Goal: Use online tool/utility: Utilize a website feature to perform a specific function

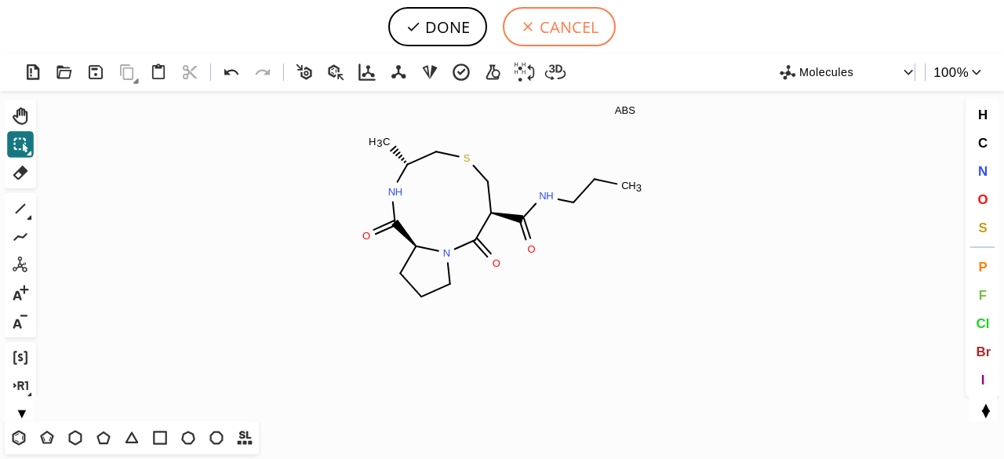
click at [543, 38] on button "CANCEL" at bounding box center [559, 26] width 113 height 39
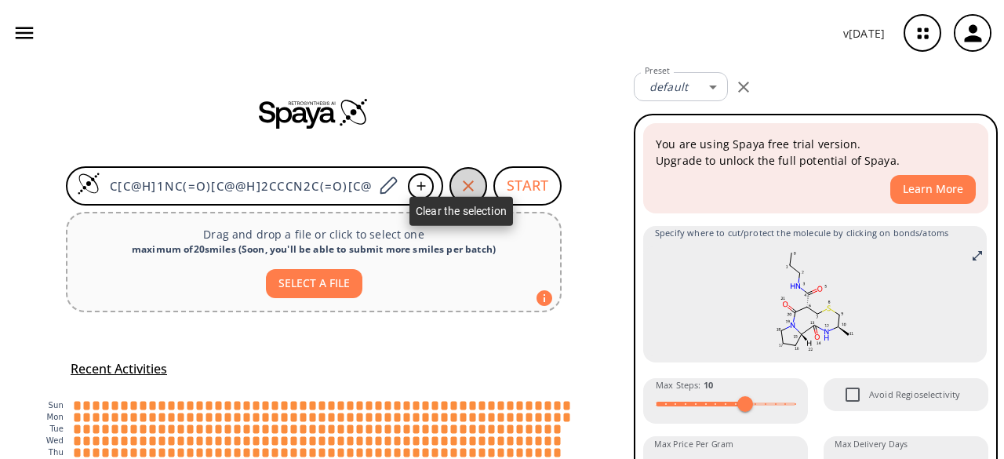
click at [459, 176] on icon "button" at bounding box center [468, 185] width 19 height 19
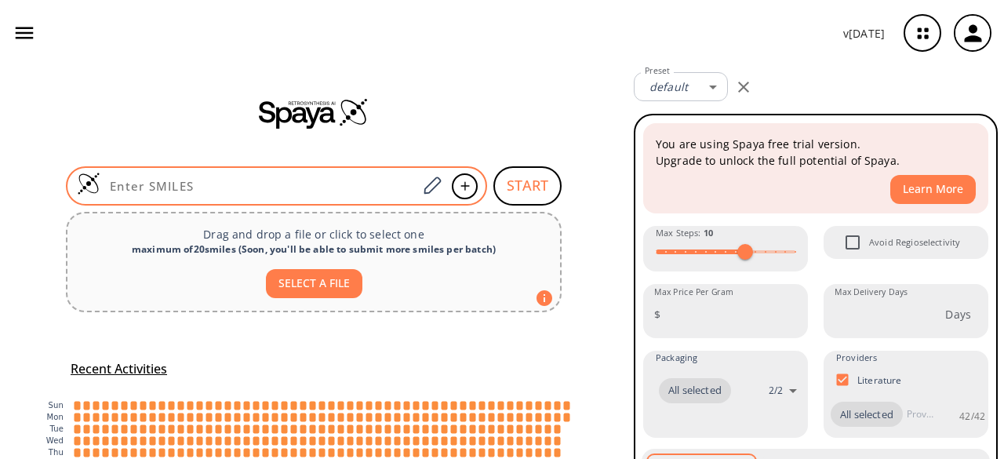
click at [229, 187] on input at bounding box center [258, 186] width 317 height 16
paste input "O=C(O)[C@H](Cc1ccc(O)cc1)N[C@@H](C(=O)O)[C@H](C)CS"
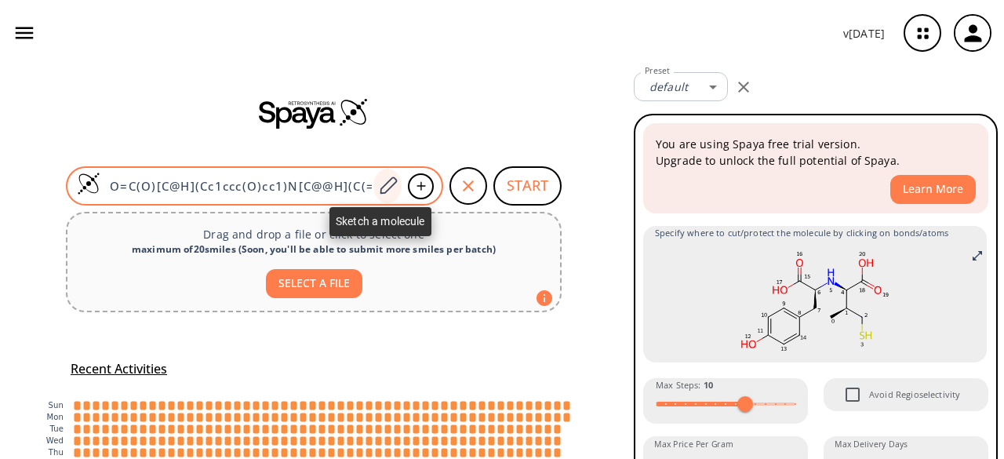
click at [377, 183] on icon at bounding box center [387, 186] width 21 height 20
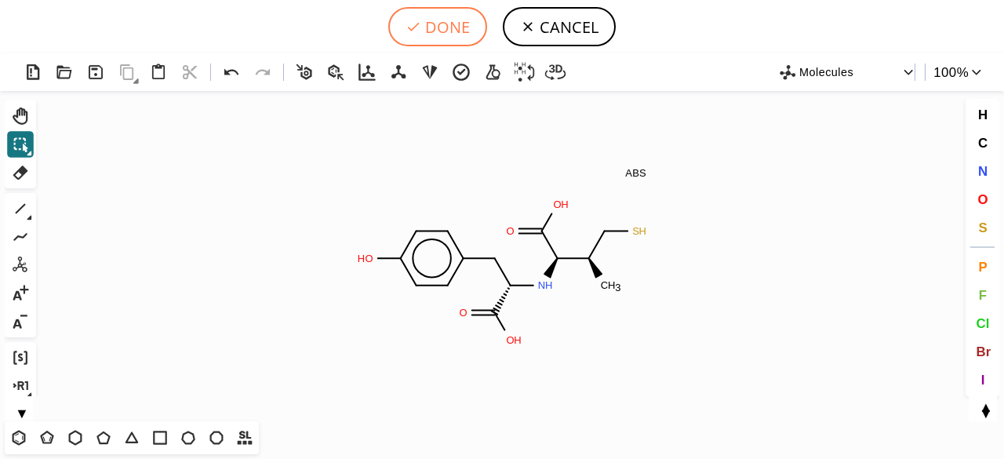
click at [444, 26] on button "DONE" at bounding box center [437, 26] width 99 height 39
type input "O=C([C@@H](N[C@H]([C@@H](CS)C)C(O)=O)Cc1ccc(O)cc1)O"
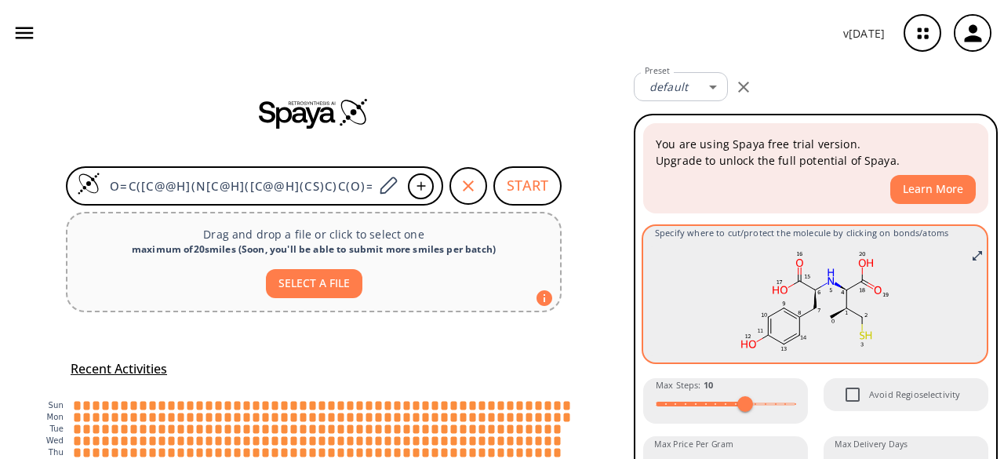
click at [668, 267] on rect at bounding box center [815, 301] width 320 height 110
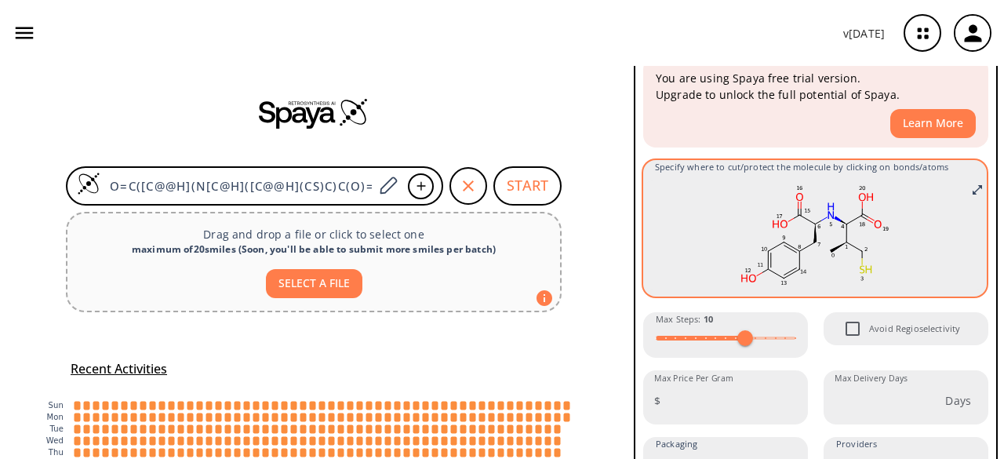
scroll to position [58, 0]
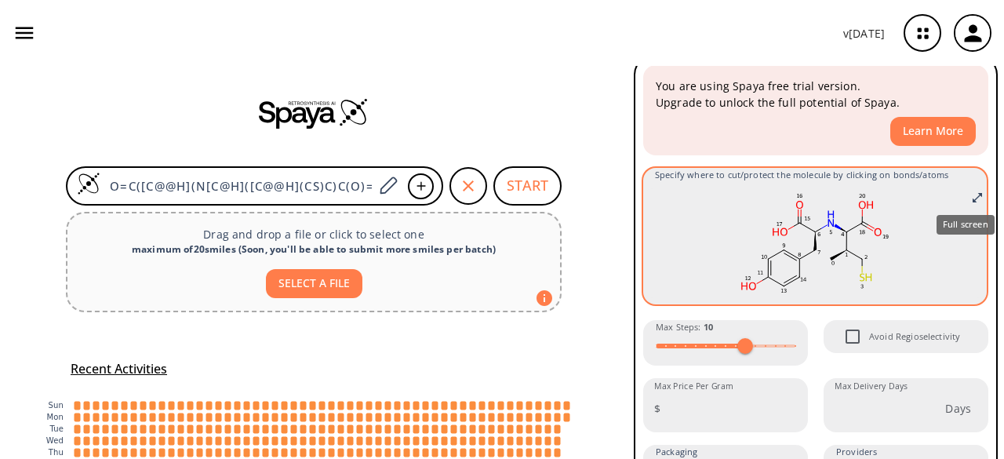
click at [971, 194] on icon "Full screen" at bounding box center [977, 197] width 13 height 13
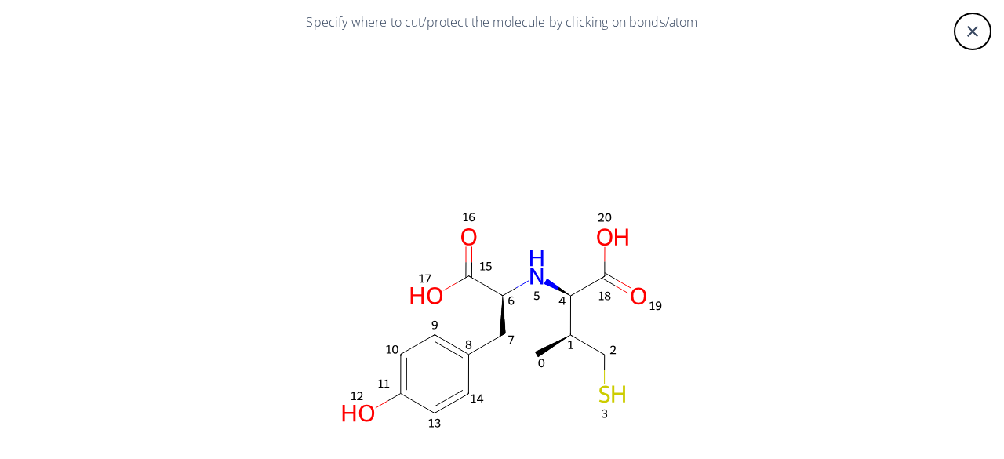
click at [963, 26] on icon "close" at bounding box center [972, 31] width 19 height 19
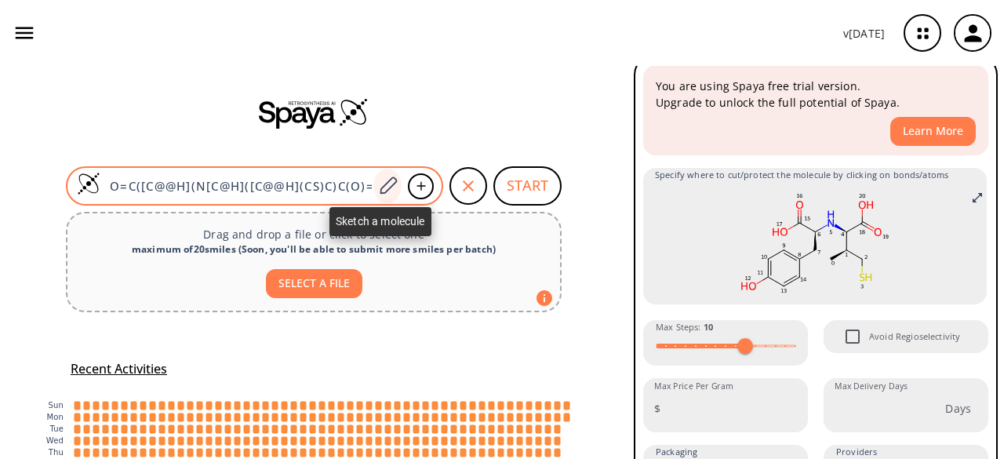
click at [377, 186] on icon at bounding box center [387, 186] width 21 height 20
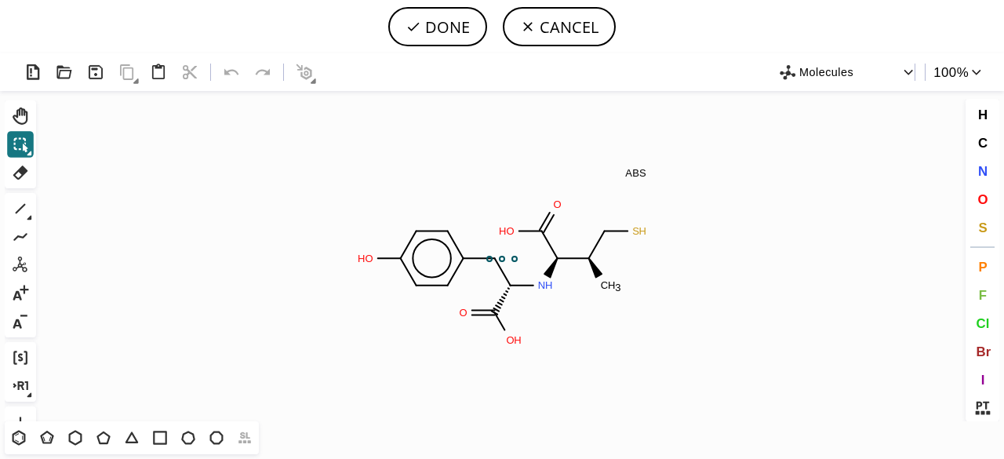
scroll to position [0, 0]
